Goal: Complete application form: Complete application form

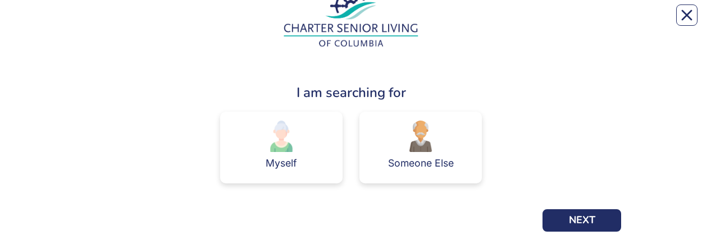
scroll to position [67, 0]
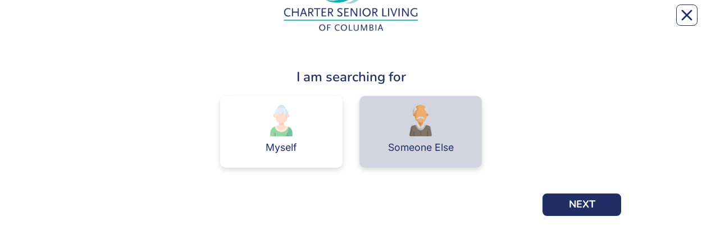
click at [427, 22] on div "Someone Else" at bounding box center [421, 148] width 66 height 10
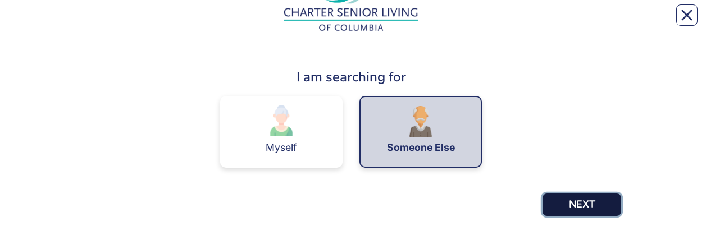
click at [585, 22] on button "NEXT" at bounding box center [581, 205] width 79 height 22
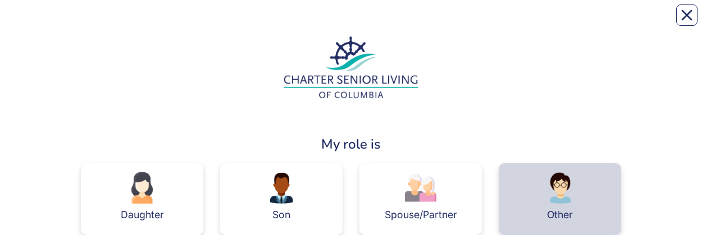
click at [560, 22] on img at bounding box center [559, 187] width 31 height 31
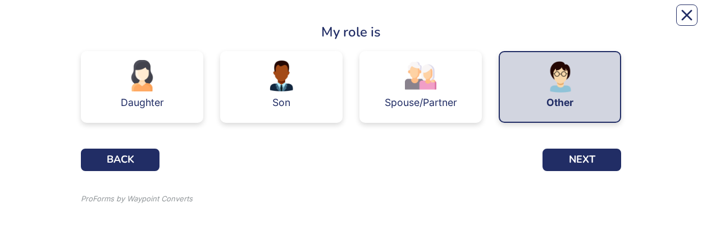
scroll to position [119, 0]
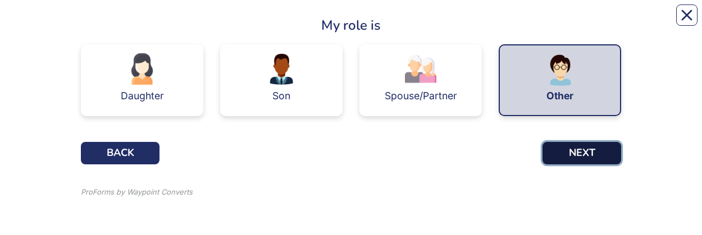
click at [586, 22] on button "NEXT" at bounding box center [581, 153] width 79 height 22
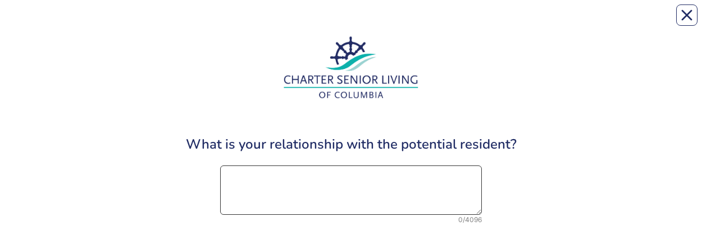
click at [271, 22] on textarea at bounding box center [351, 190] width 262 height 49
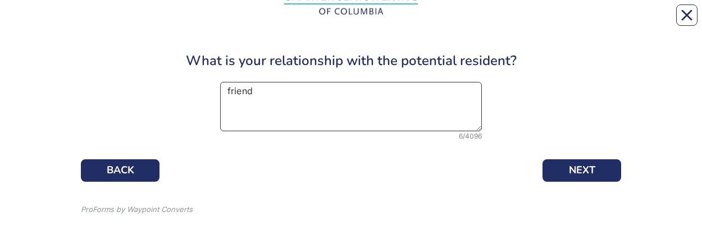
scroll to position [90, 0]
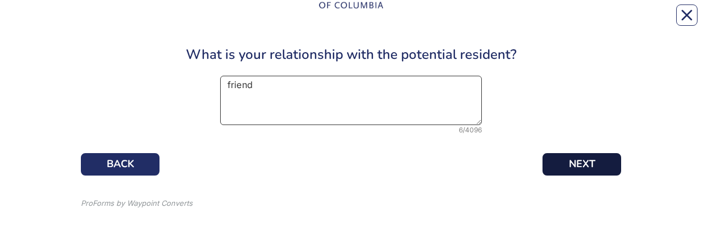
type textarea "friend"
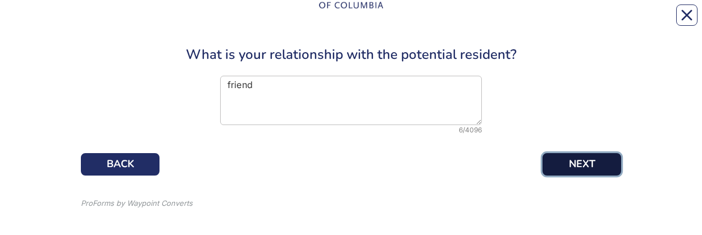
click at [582, 22] on button "NEXT" at bounding box center [581, 164] width 79 height 22
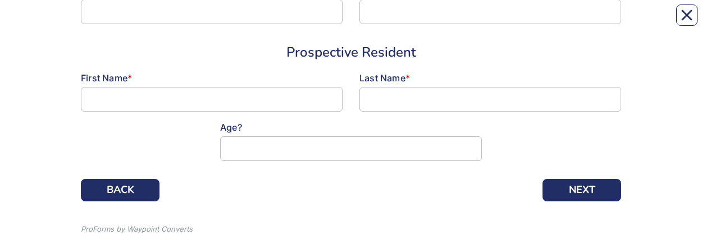
scroll to position [217, 0]
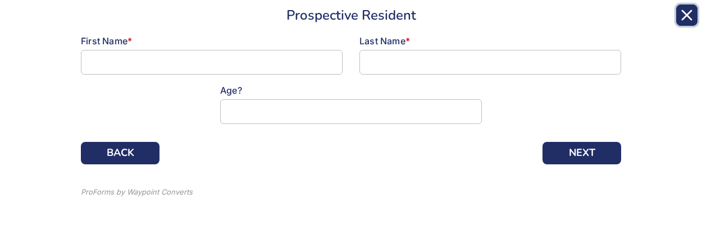
click at [682, 17] on icon "Close" at bounding box center [686, 15] width 11 height 11
